Goal: Navigation & Orientation: Find specific page/section

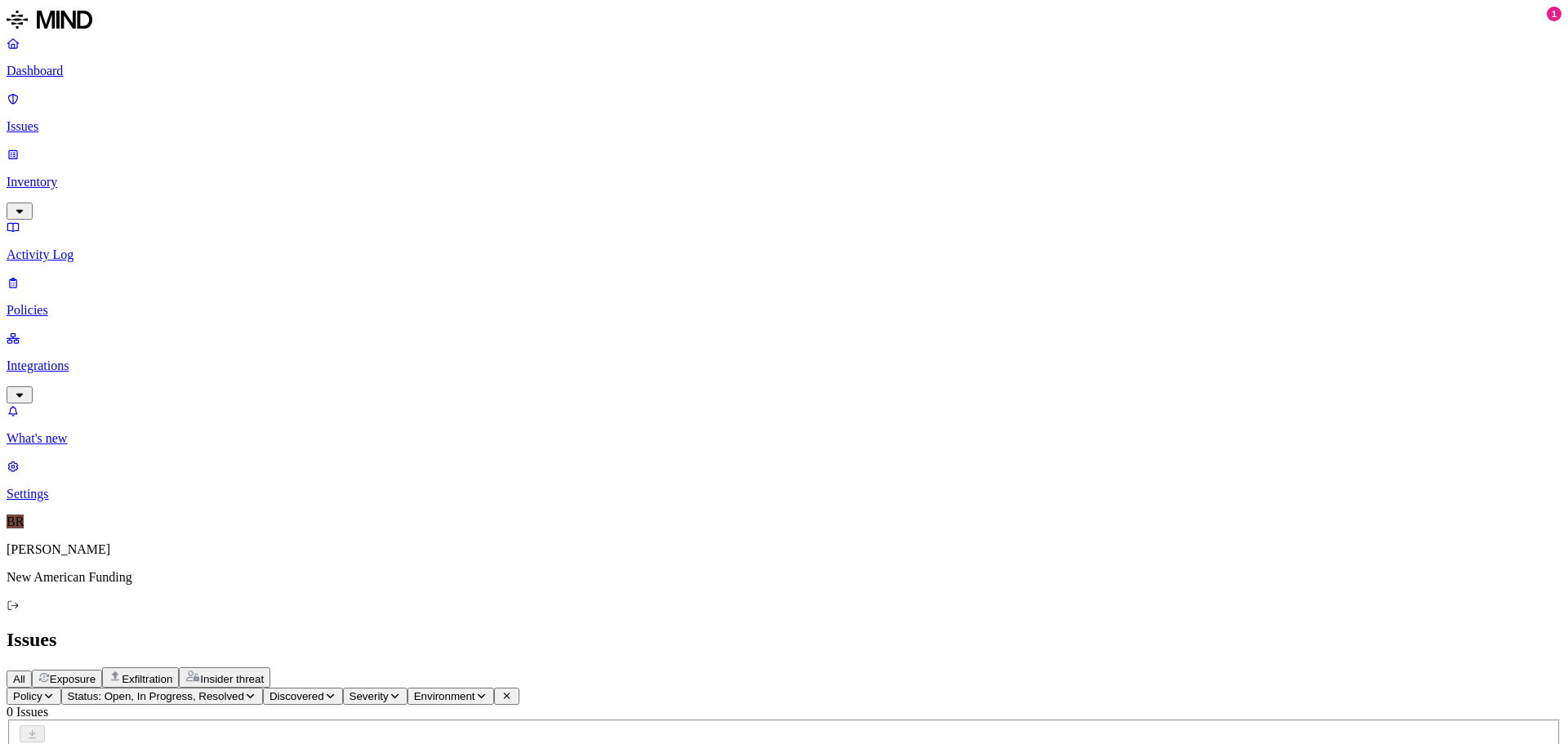
click at [78, 175] on p "Inventory" at bounding box center [783, 182] width 1555 height 15
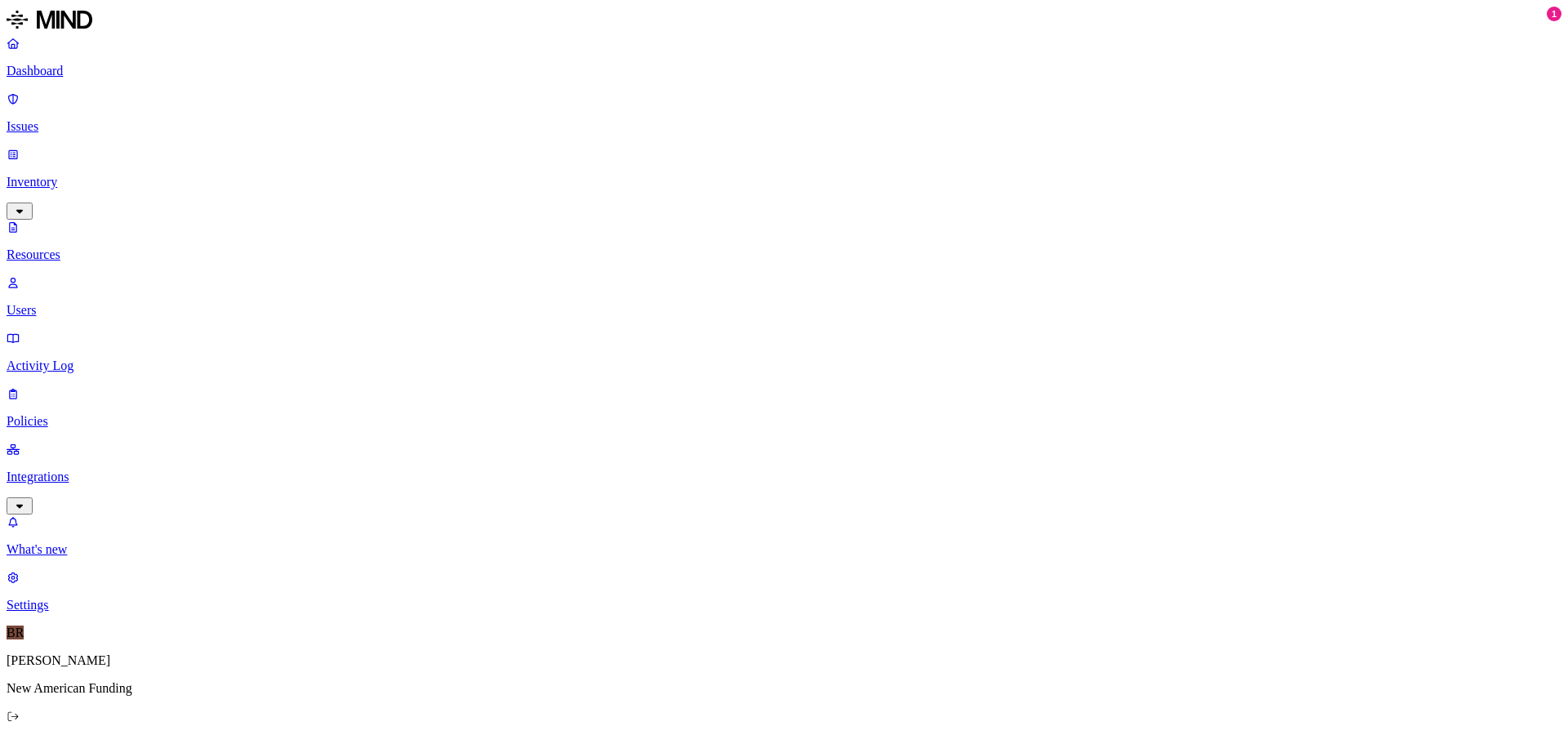
click at [76, 119] on p "Issues" at bounding box center [783, 126] width 1555 height 15
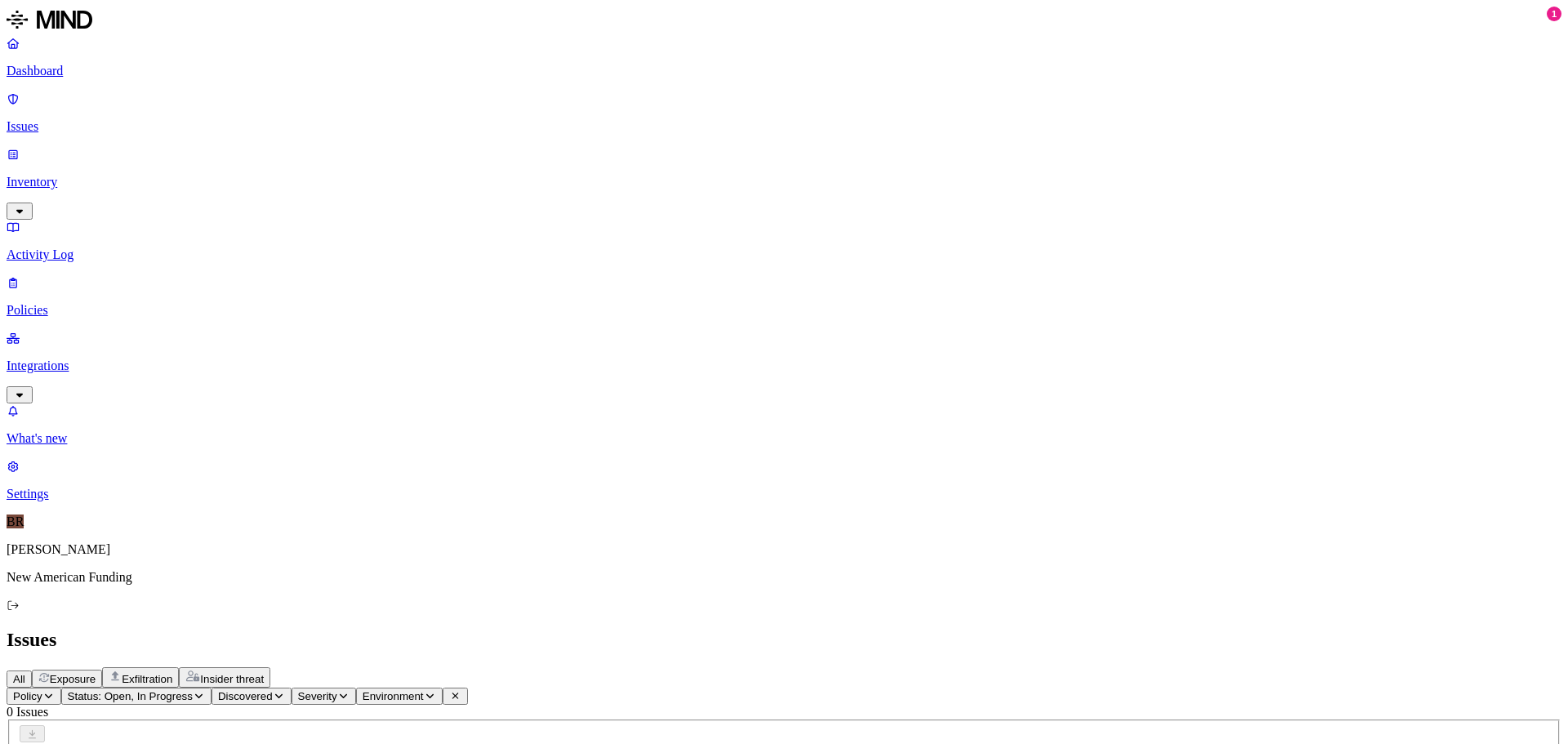
click at [205, 691] on icon "button" at bounding box center [199, 696] width 12 height 10
click at [295, 173] on ol "Open In Progress Resolved" at bounding box center [278, 202] width 32 height 157
click at [295, 235] on div "Resolved" at bounding box center [295, 258] width 0 height 46
click at [603, 629] on div "Issues" at bounding box center [783, 640] width 1555 height 22
click at [84, 303] on p "Policies" at bounding box center [783, 310] width 1555 height 15
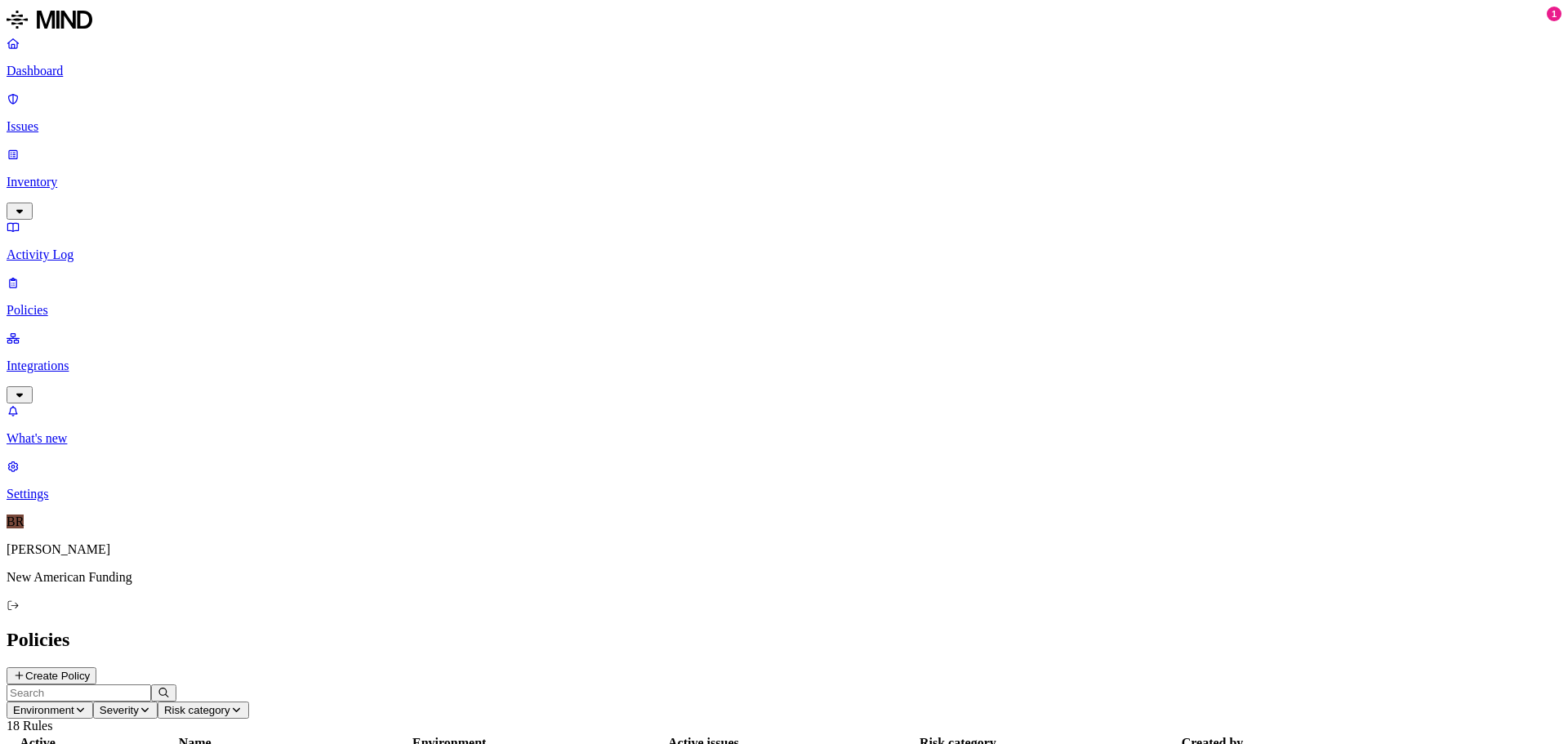
click at [93, 247] on p "Activity Log" at bounding box center [783, 254] width 1555 height 15
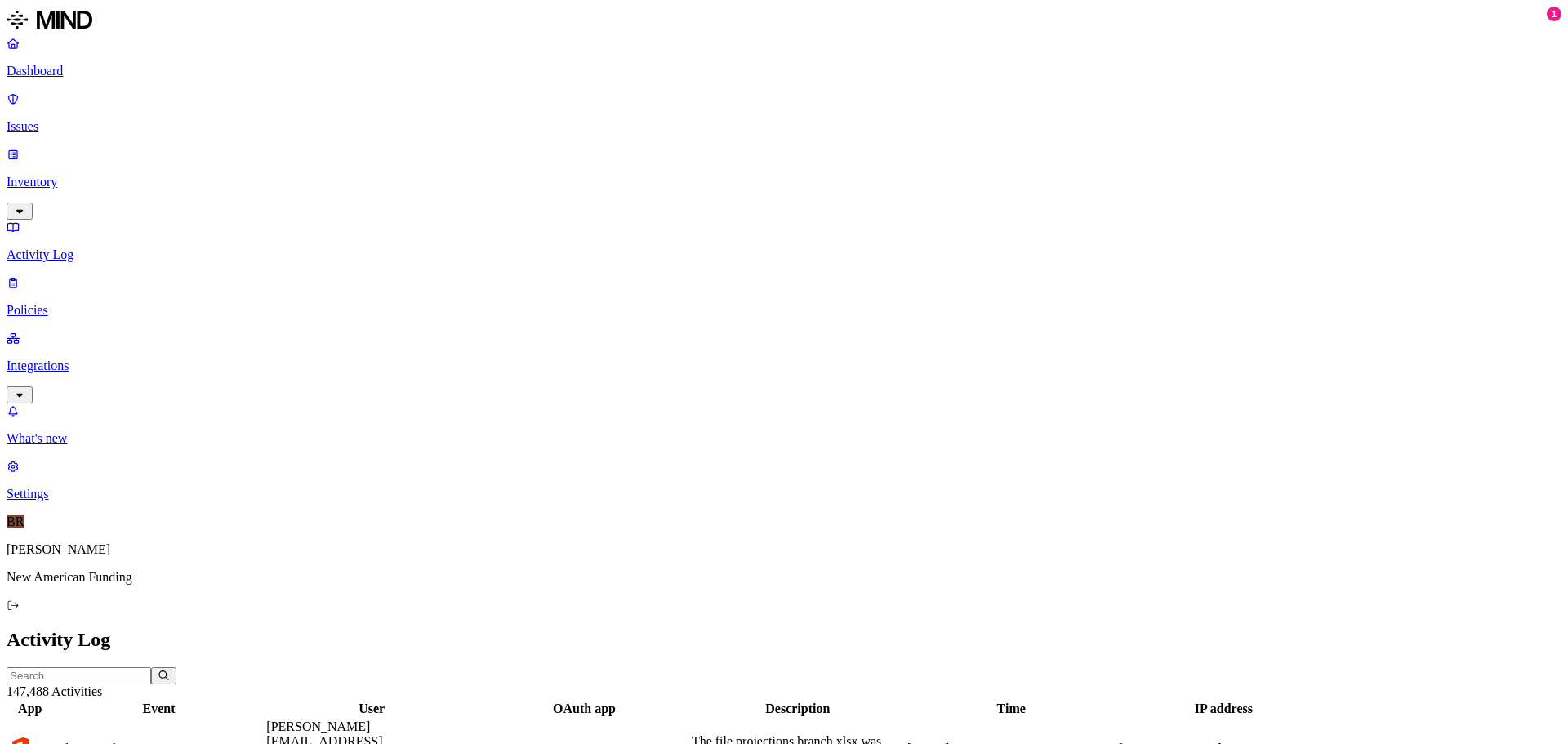
click at [84, 275] on link "Policies" at bounding box center [783, 296] width 1555 height 42
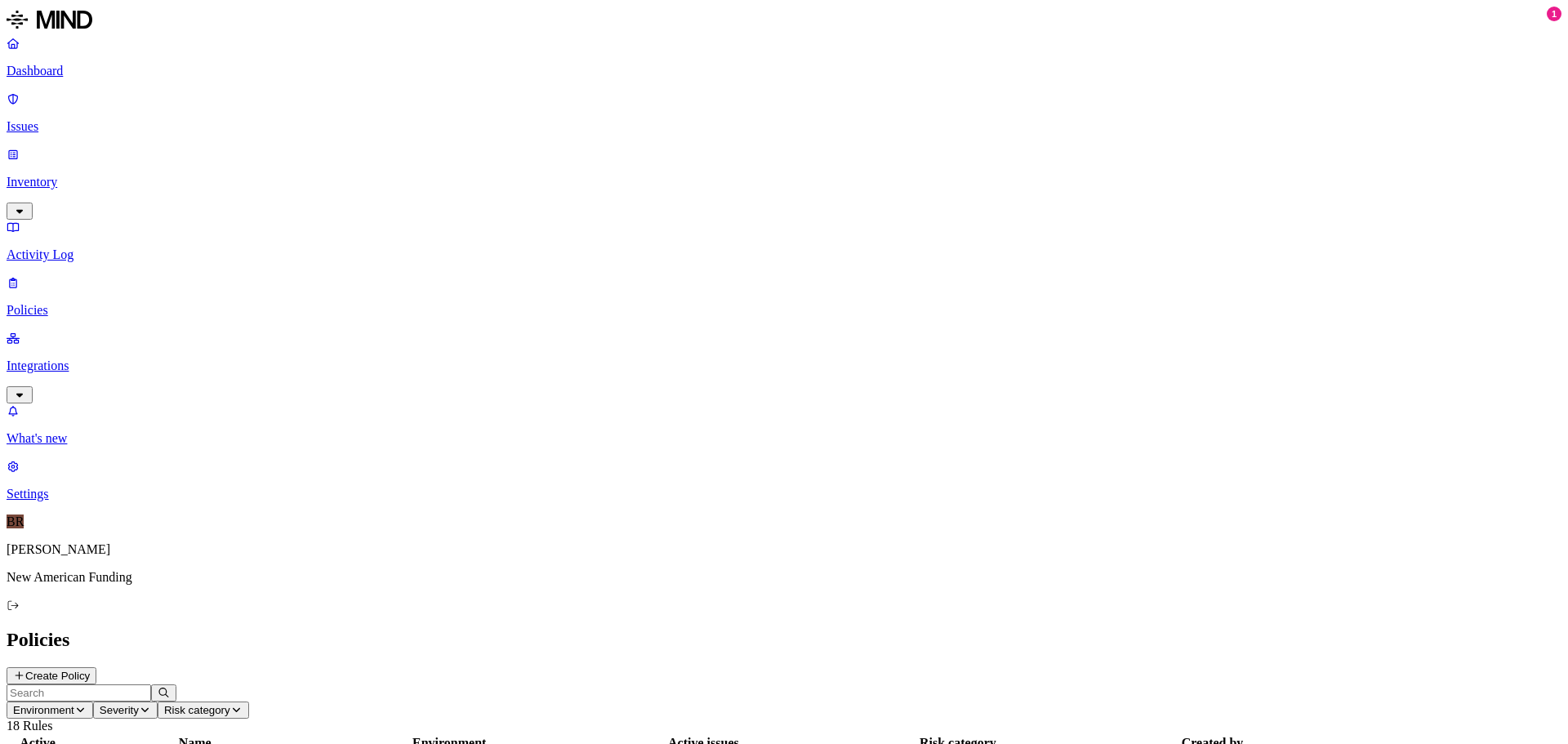
click at [85, 247] on p "Activity Log" at bounding box center [783, 254] width 1555 height 15
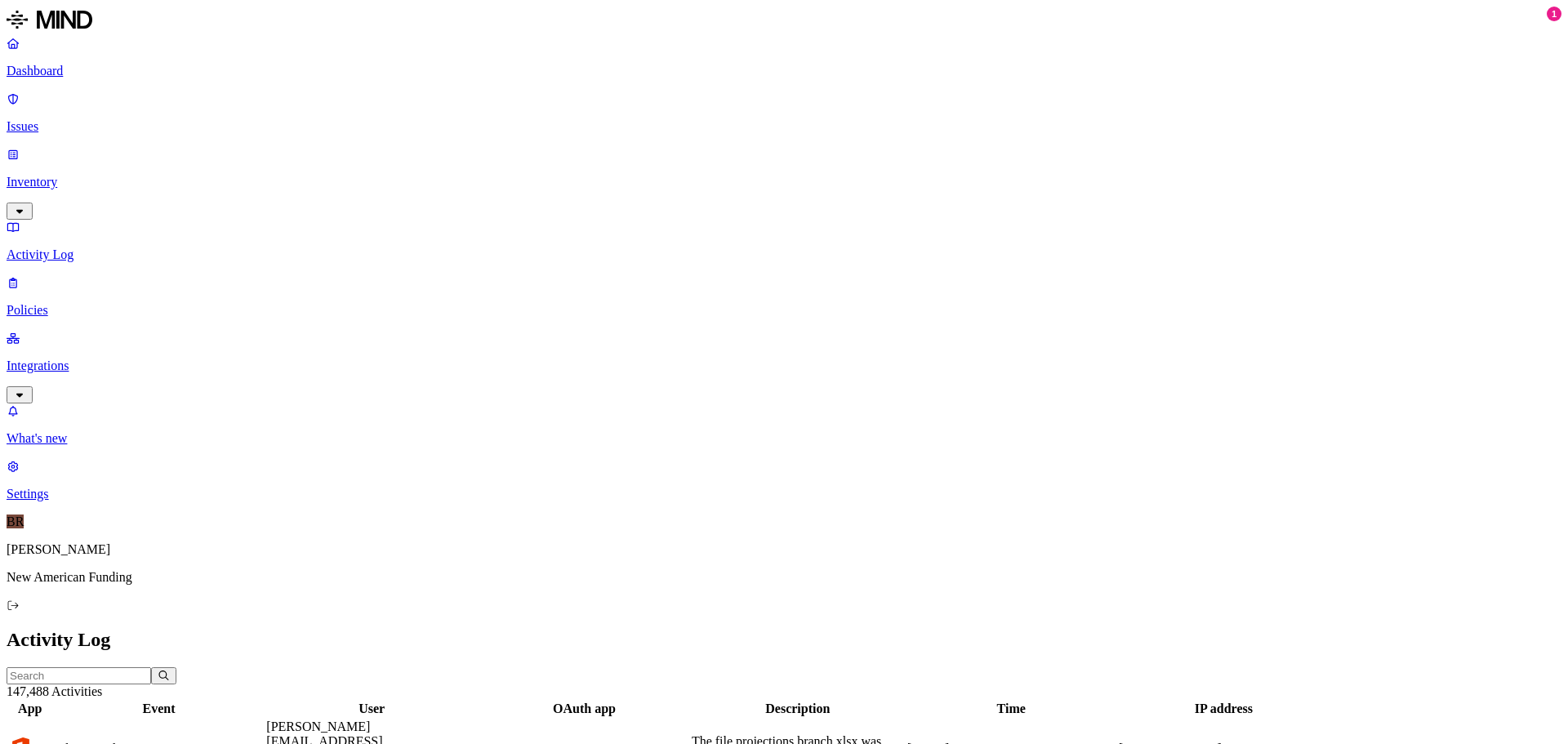
click at [115, 175] on p "Inventory" at bounding box center [783, 182] width 1555 height 15
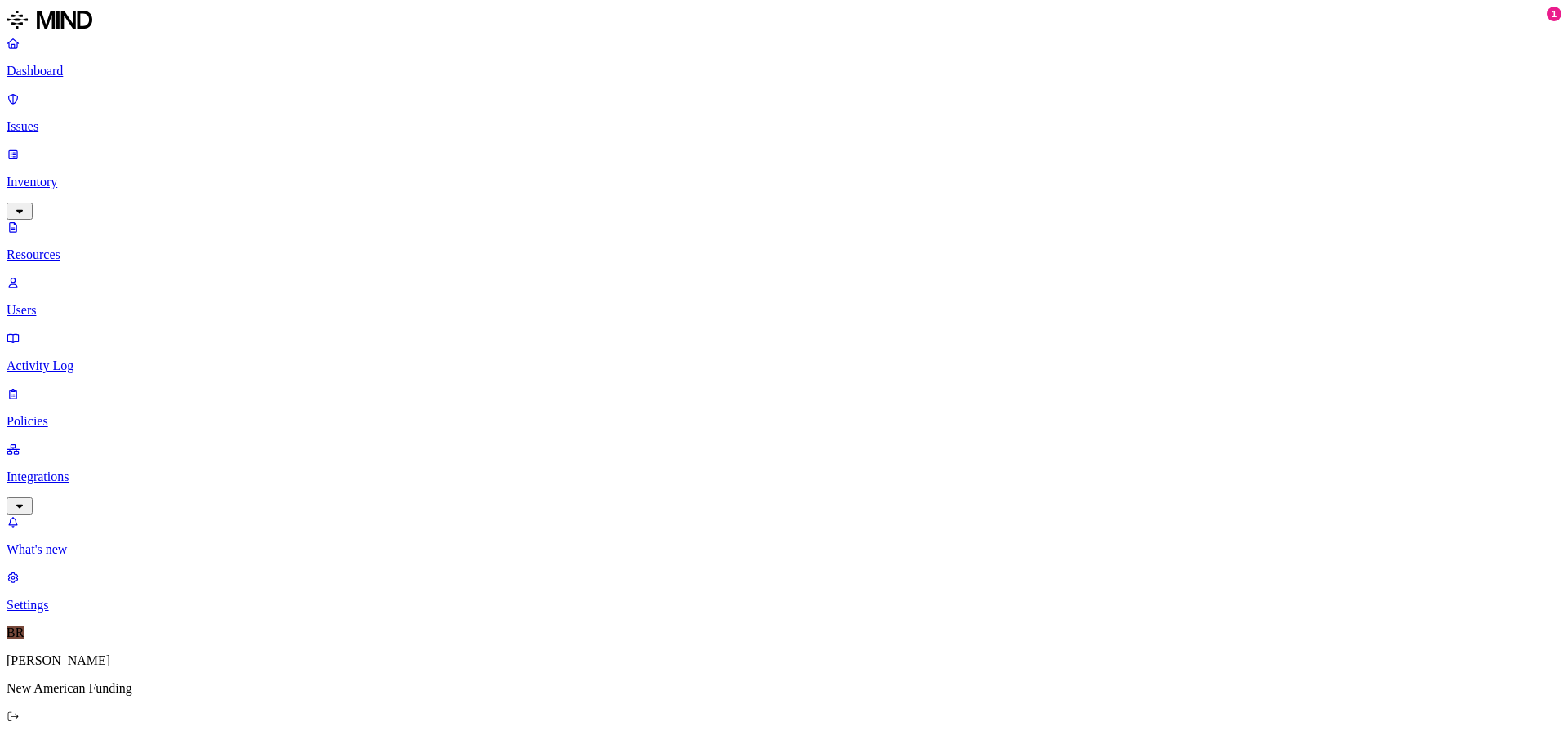
scroll to position [327, 0]
